Goal: Information Seeking & Learning: Learn about a topic

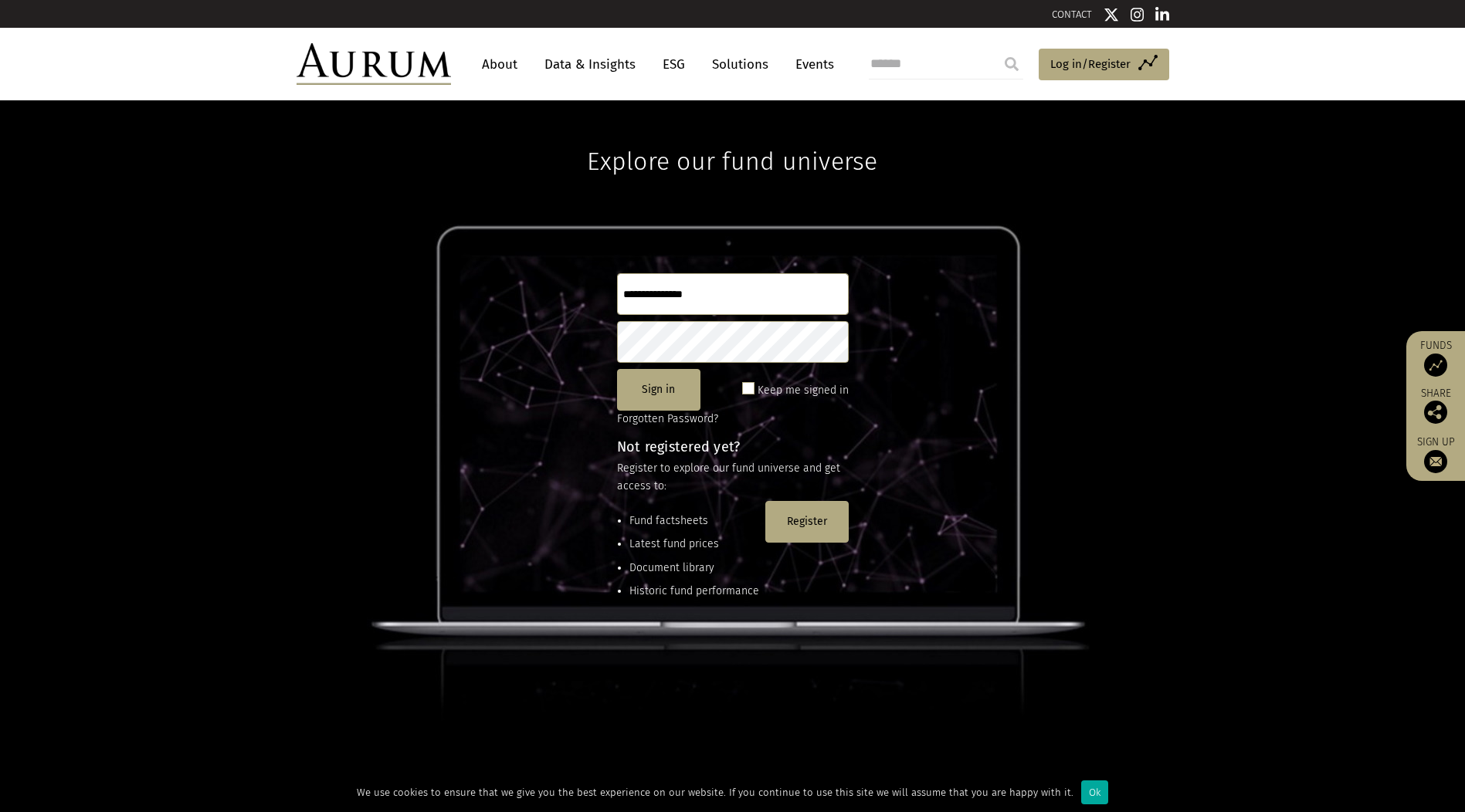
click at [585, 73] on link "Data & Insights" at bounding box center [589, 64] width 107 height 28
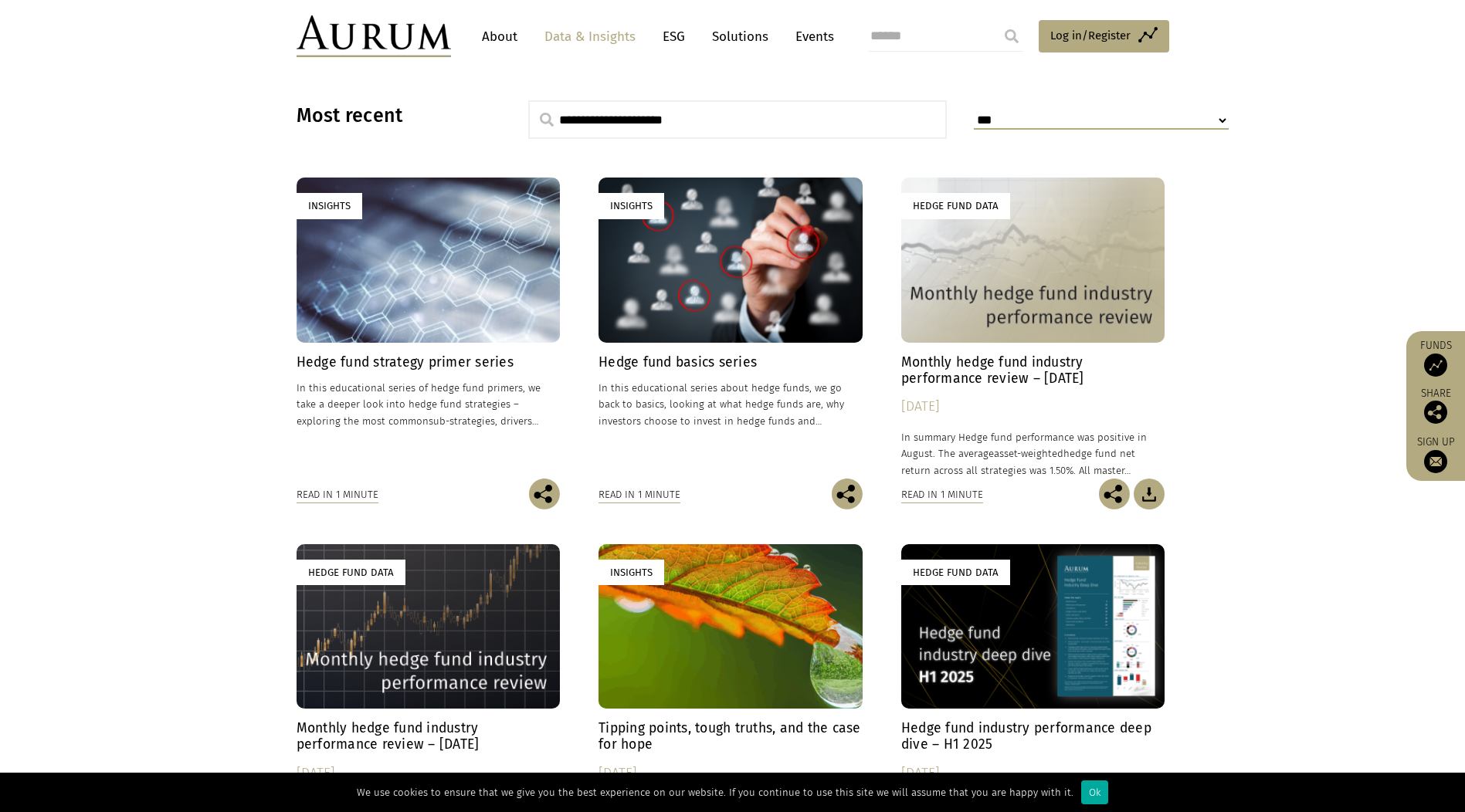
scroll to position [540, 0]
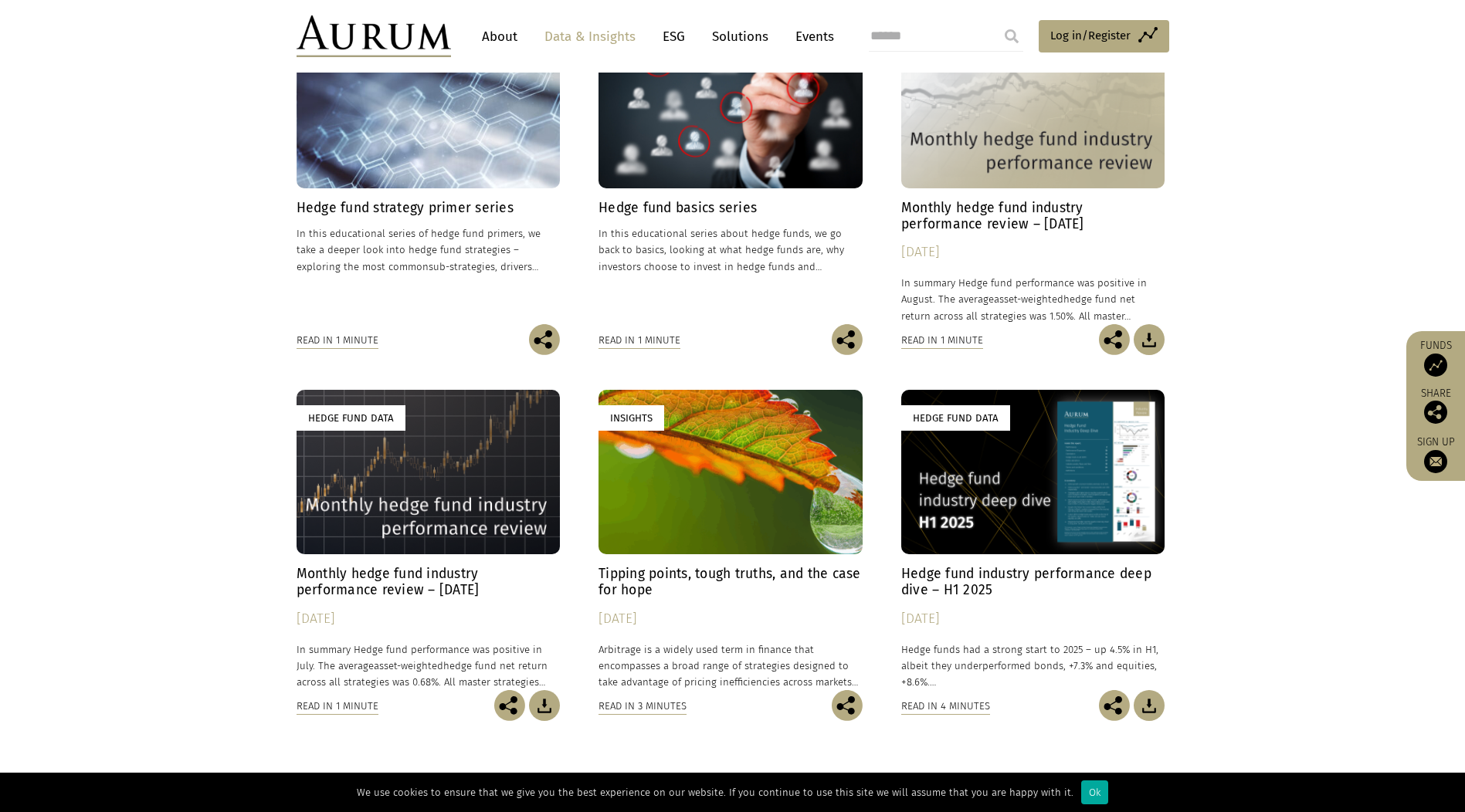
click at [387, 418] on div "Hedge Fund Data" at bounding box center [351, 418] width 109 height 26
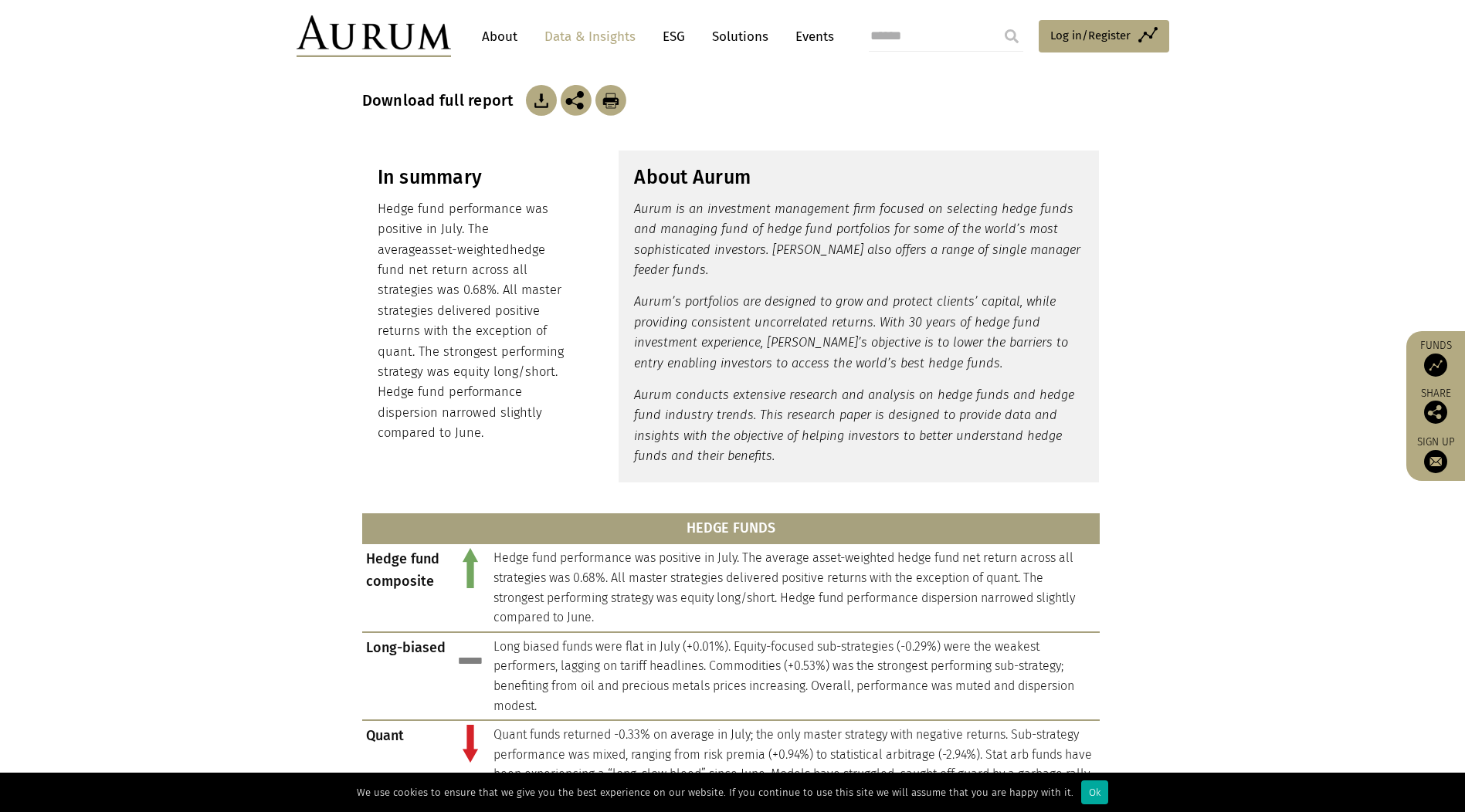
scroll to position [39, 0]
